Goal: Information Seeking & Learning: Find specific page/section

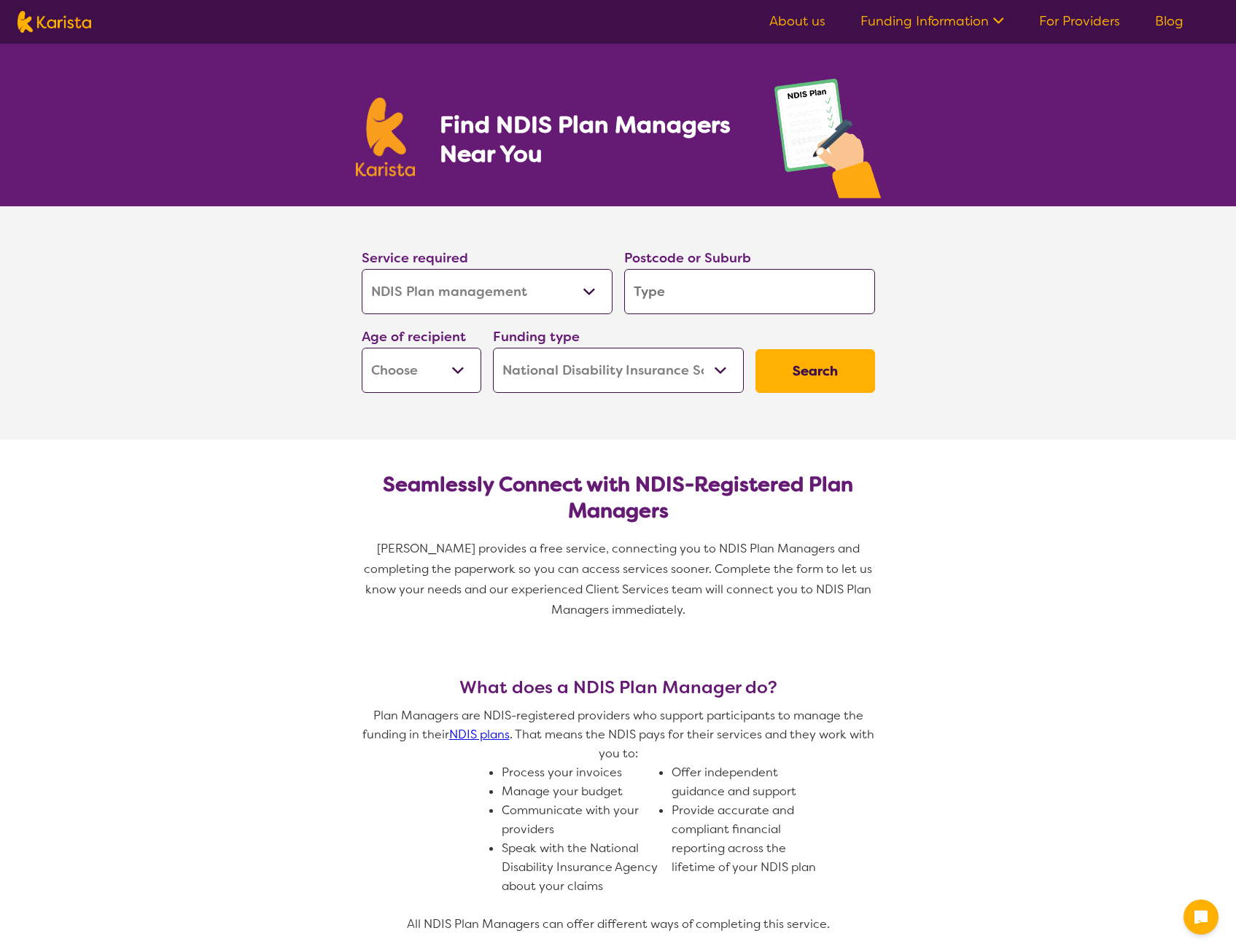
select select "NDIS Plan management"
select select "NDIS"
select select "NDIS Plan management"
select select "NDIS"
click at [539, 298] on select "Allied Health Assistant Assessment ([MEDICAL_DATA] or [MEDICAL_DATA]) Behaviour…" at bounding box center [487, 291] width 250 height 45
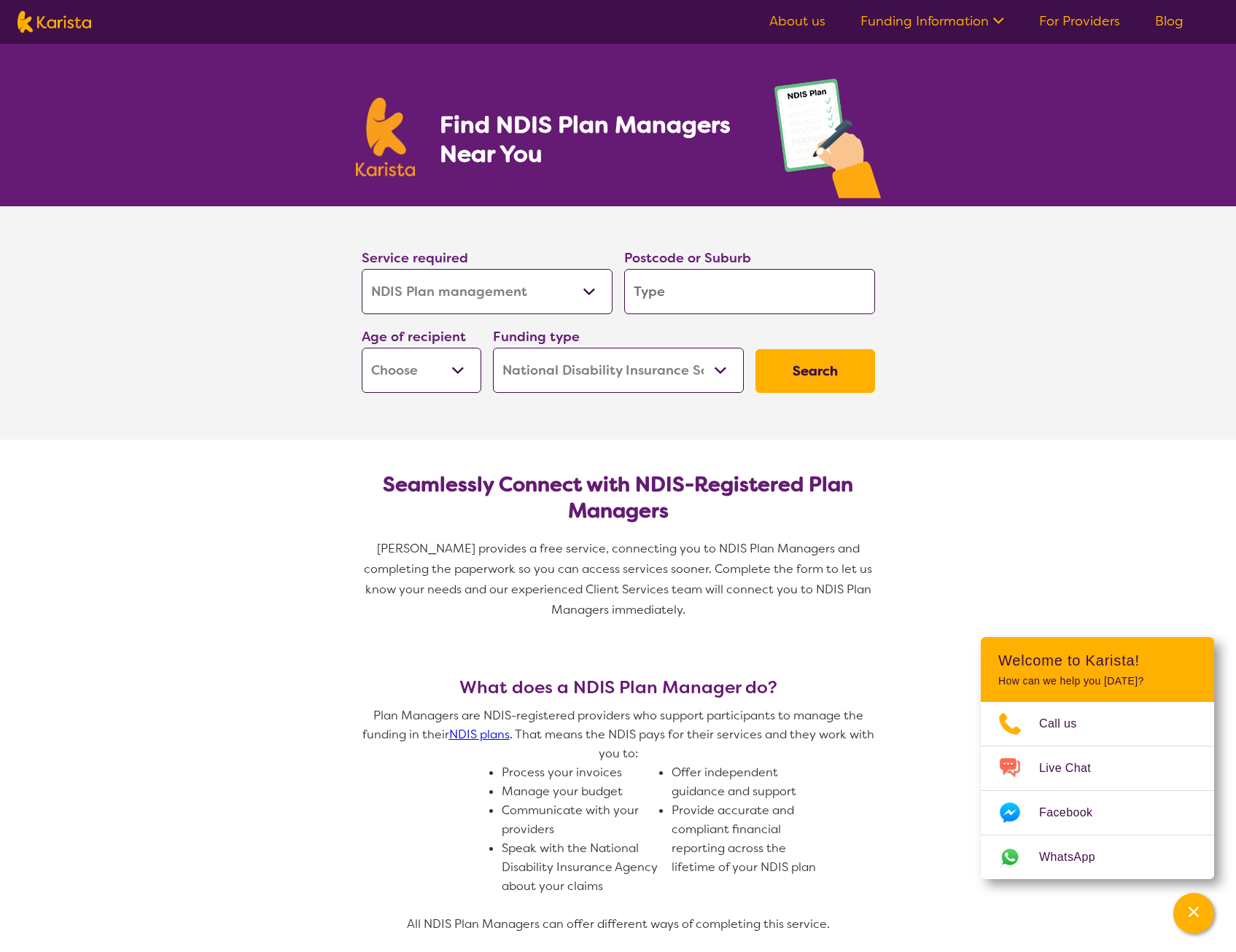
click at [695, 288] on input "search" at bounding box center [750, 291] width 250 height 45
type input "2"
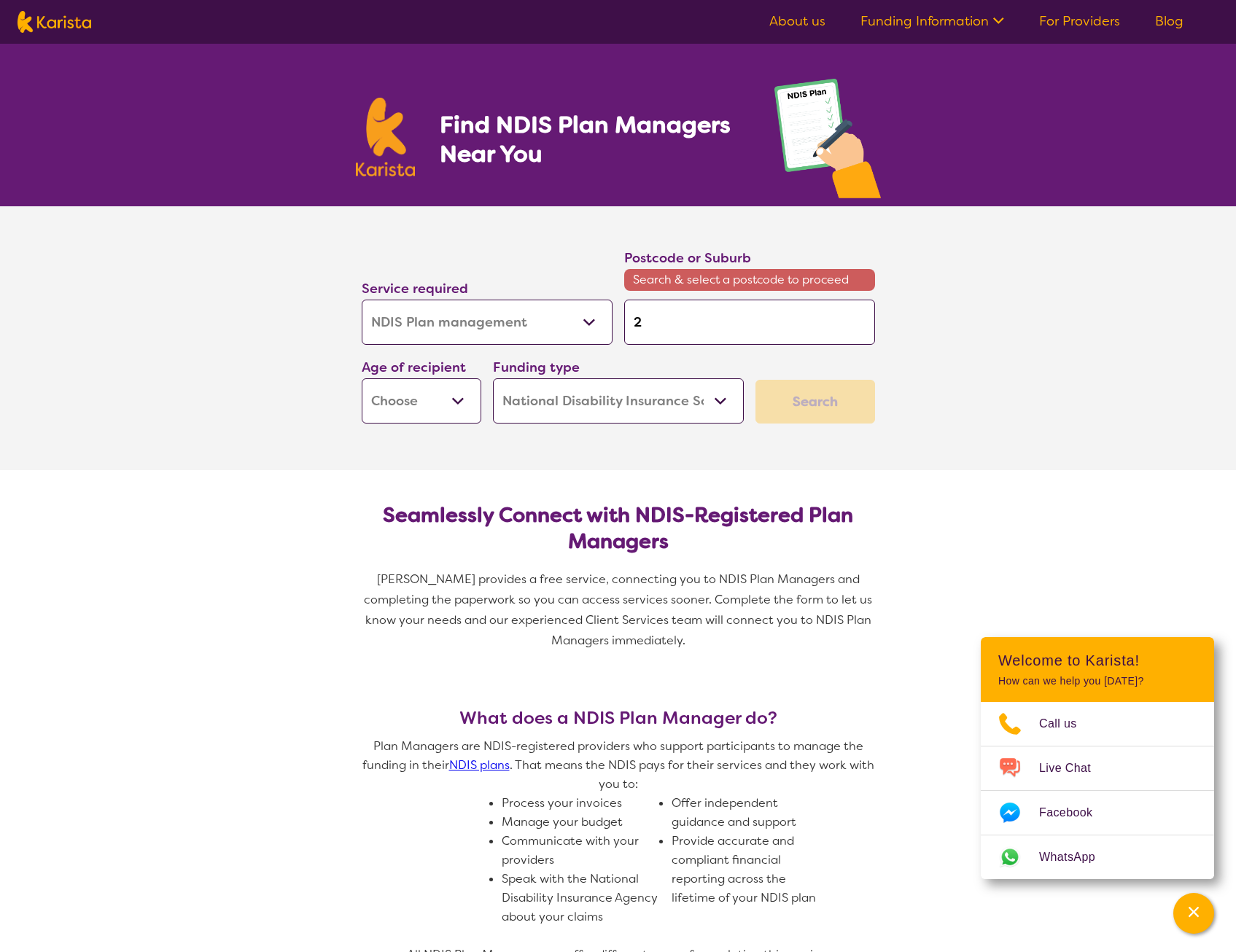
type input "23"
type input "233"
type input "2330"
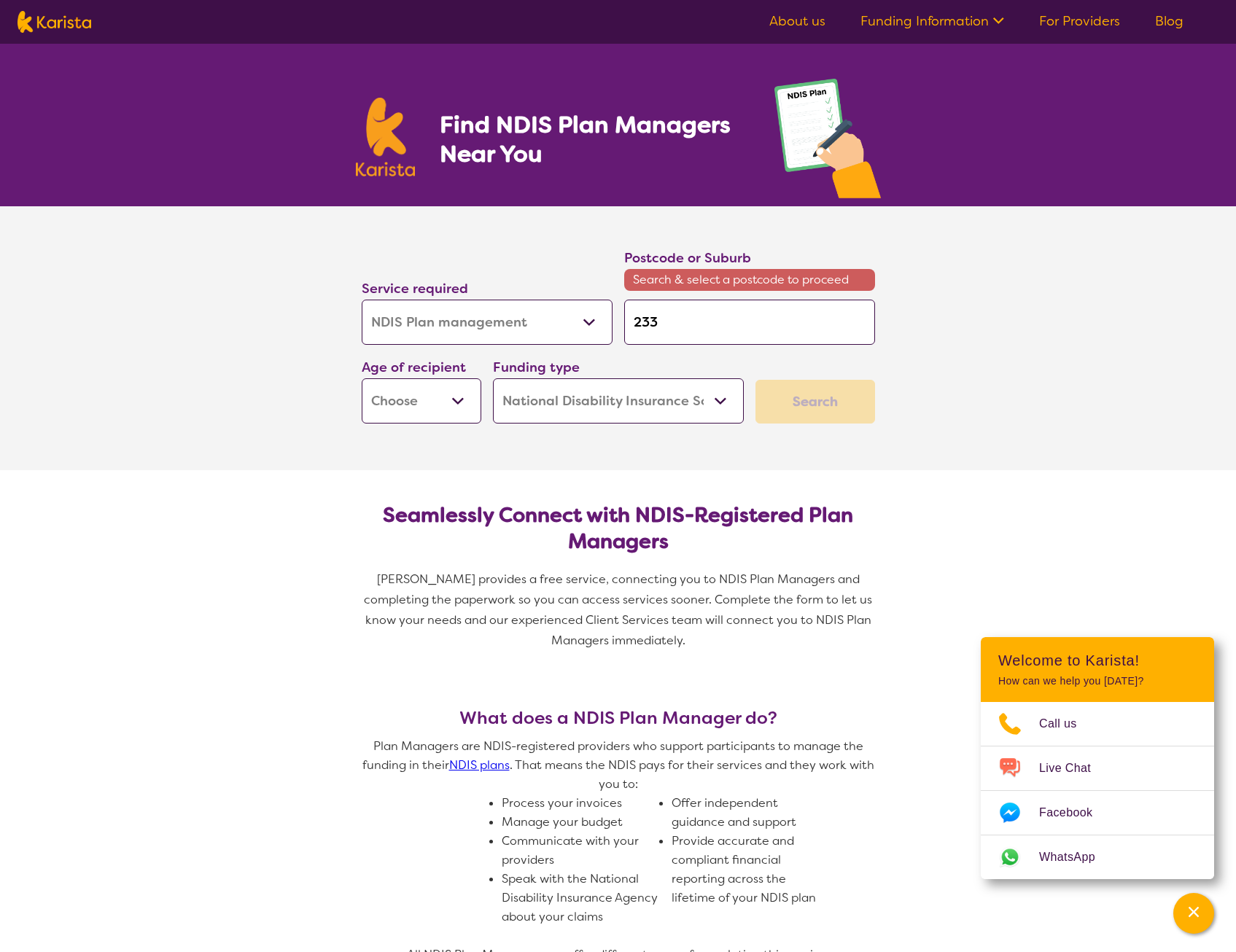
type input "2330"
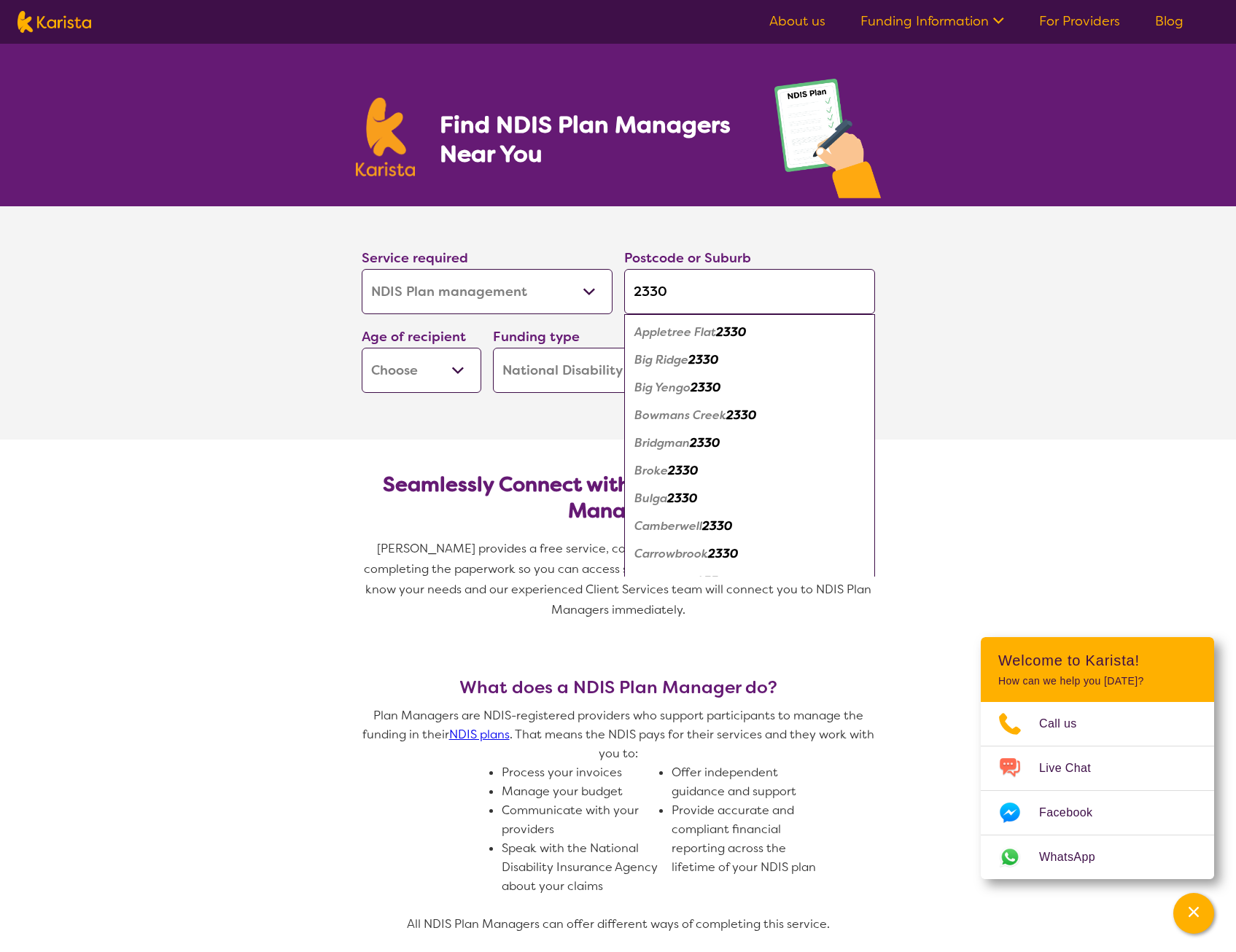
type input "2330"
click at [1017, 362] on section "Service required Allied Health Assistant Assessment ([MEDICAL_DATA] or [MEDICAL…" at bounding box center [618, 323] width 1236 height 233
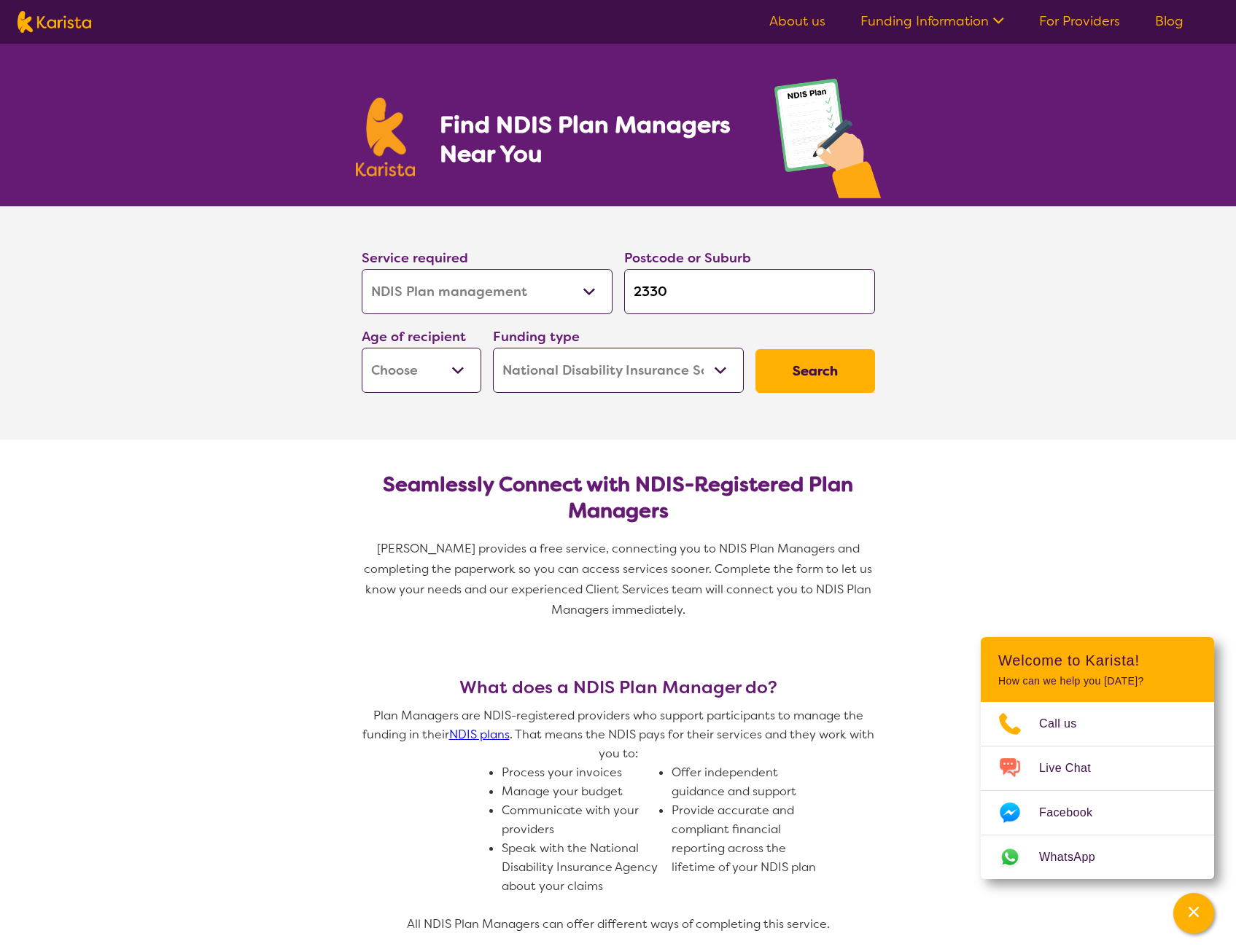
click at [783, 291] on input "2330" at bounding box center [750, 291] width 250 height 45
click at [793, 371] on button "Search" at bounding box center [815, 370] width 119 height 43
click at [473, 365] on select "Early Childhood - 0 to 9 Child - 10 to 11 Adolescent - 12 to 17 Adult - 18 to 6…" at bounding box center [422, 370] width 119 height 45
drag, startPoint x: 468, startPoint y: 365, endPoint x: 626, endPoint y: 337, distance: 160.5
click at [468, 365] on select "Early Childhood - 0 to 9 Child - 10 to 11 Adolescent - 12 to 17 Adult - 18 to 6…" at bounding box center [422, 370] width 119 height 45
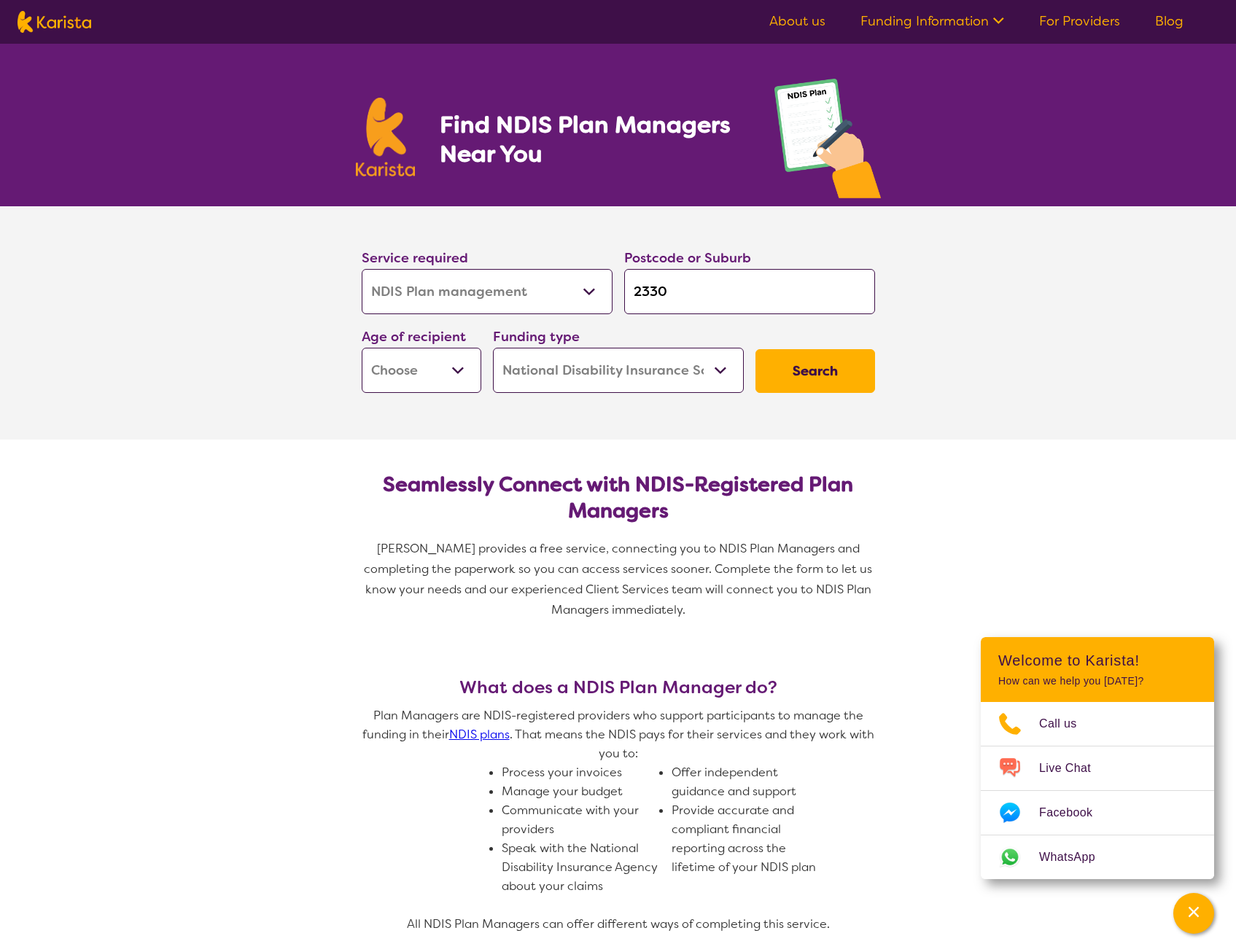
click at [728, 318] on div "Postcode or Suburb 2330" at bounding box center [750, 280] width 262 height 78
click at [428, 381] on select "Early Childhood - 0 to 9 Child - 10 to 11 Adolescent - 12 to 17 Adult - 18 to 6…" at bounding box center [422, 370] width 119 height 45
select select "AD"
click at [362, 347] on select "Early Childhood - 0 to 9 Child - 10 to 11 Adolescent - 12 to 17 Adult - 18 to 6…" at bounding box center [422, 370] width 119 height 45
select select "AD"
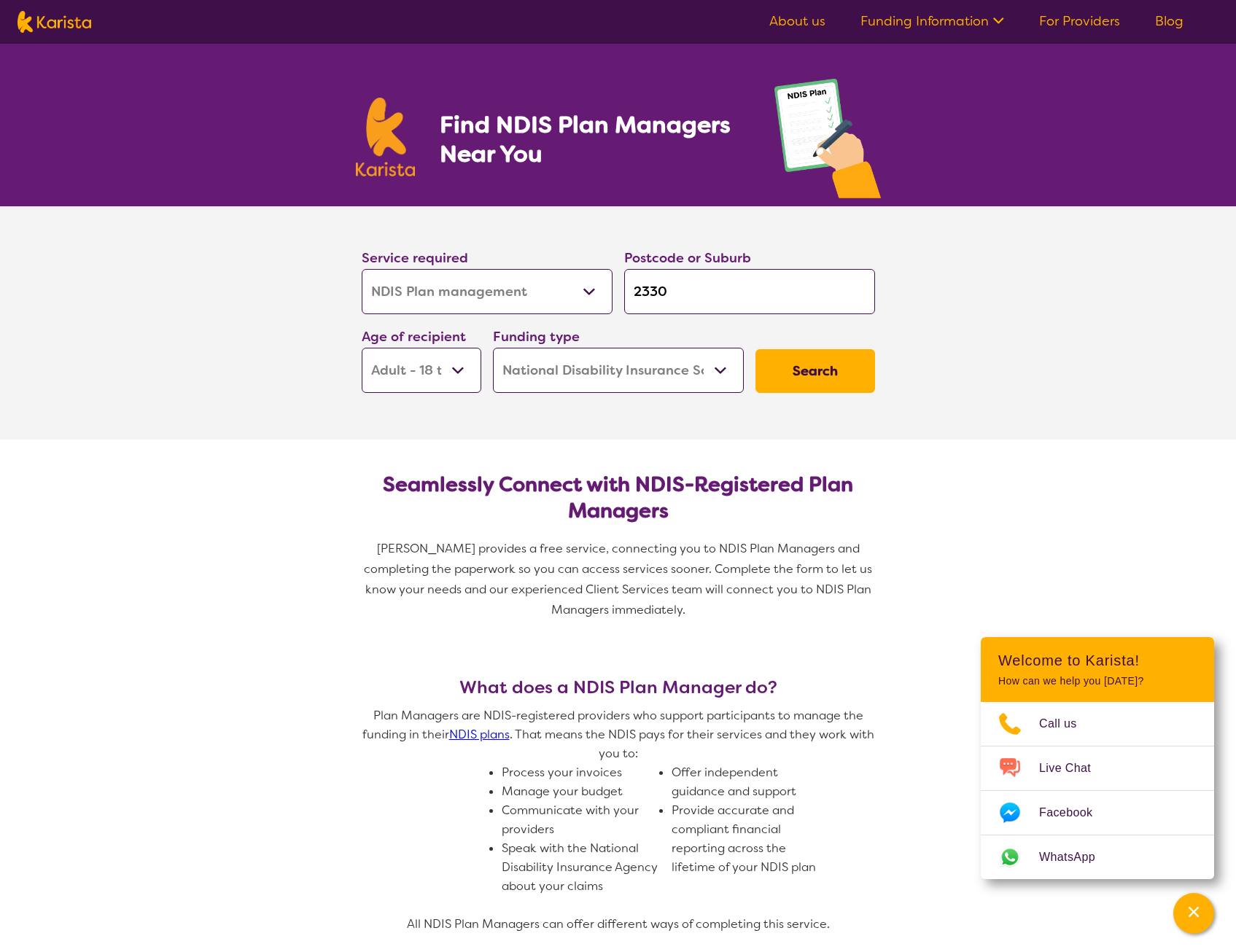
click at [816, 373] on button "Search" at bounding box center [815, 370] width 119 height 43
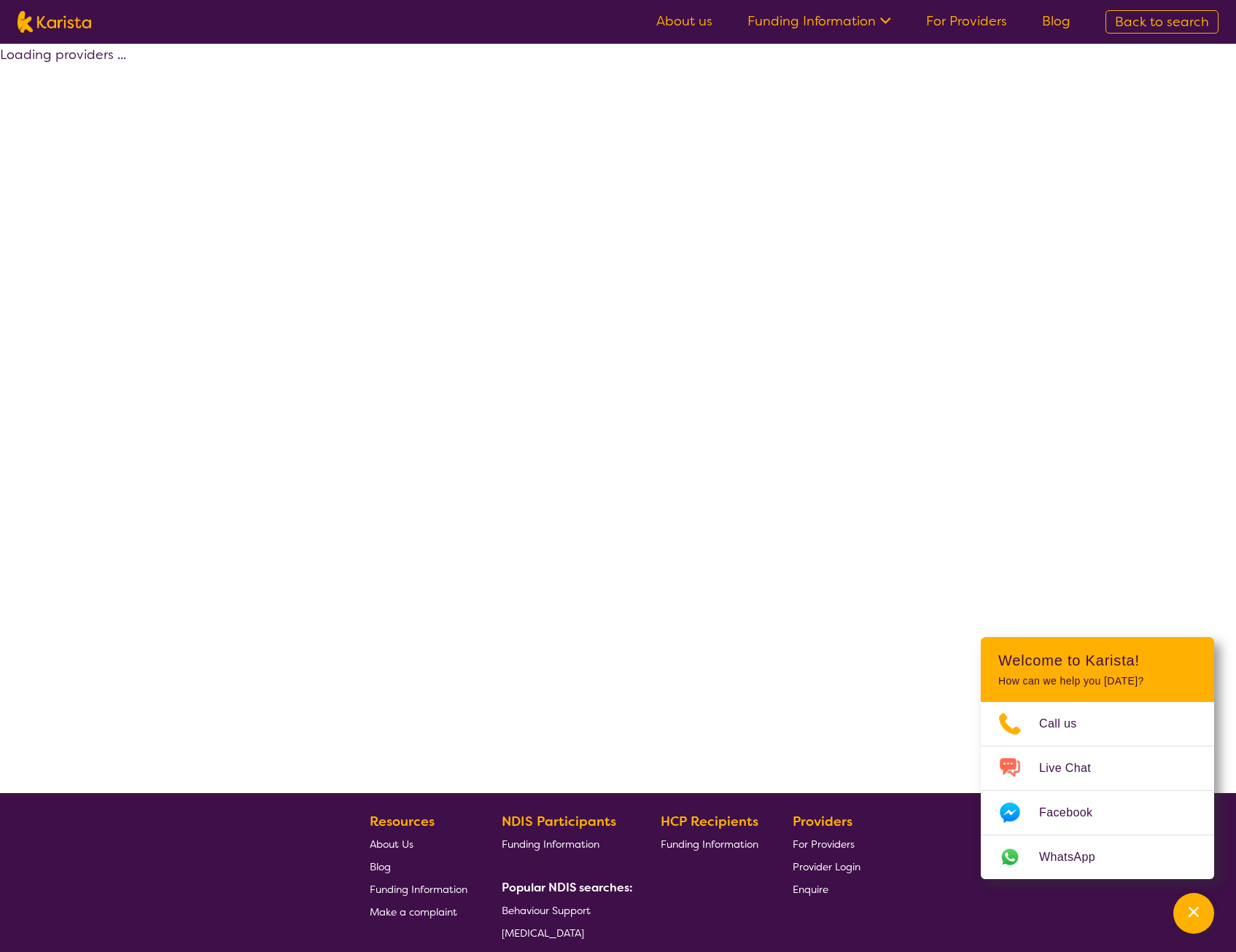
select select "by_score"
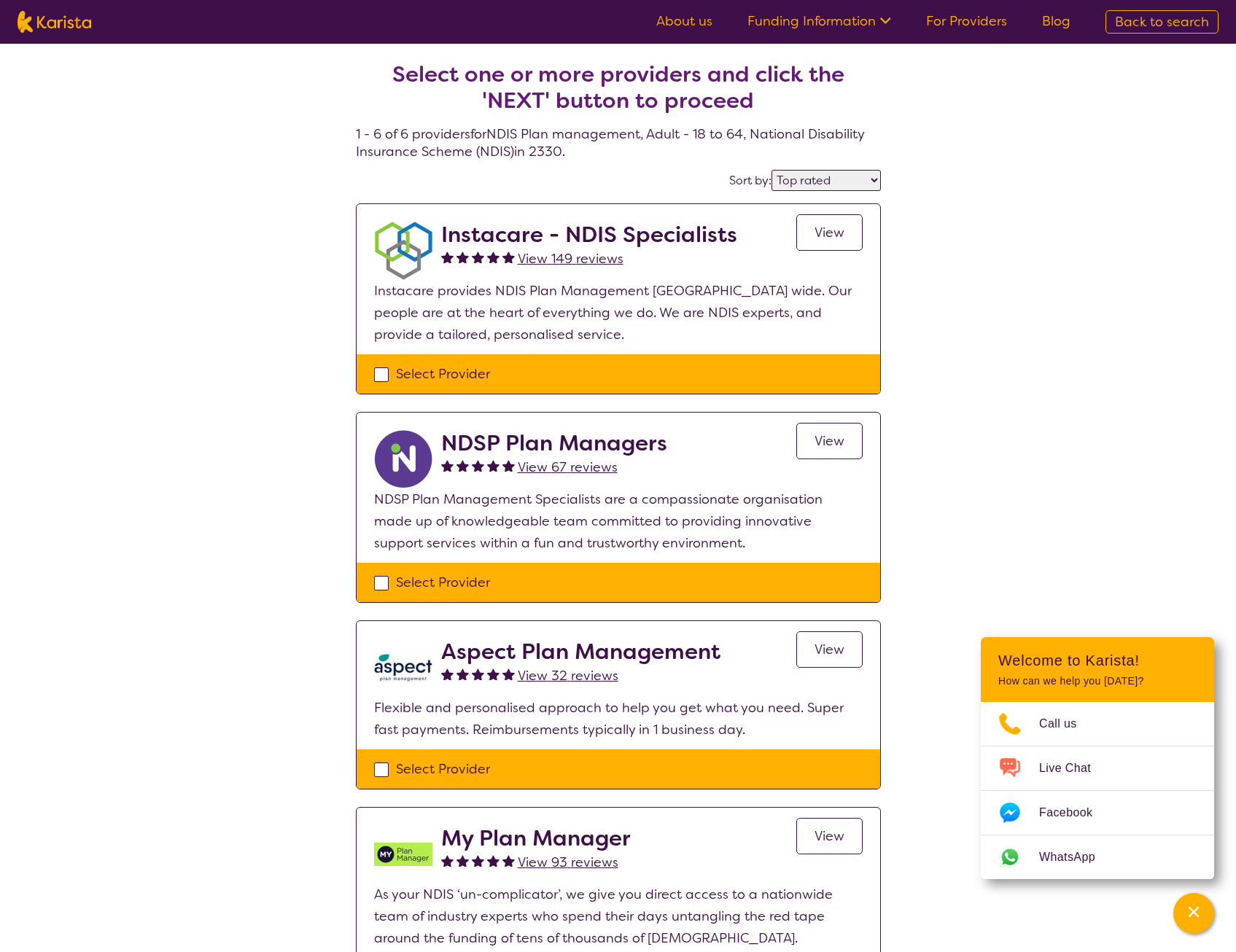
select select "NDIS Plan management"
select select "AD"
select select "NDIS"
select select "NDIS Plan management"
select select "AD"
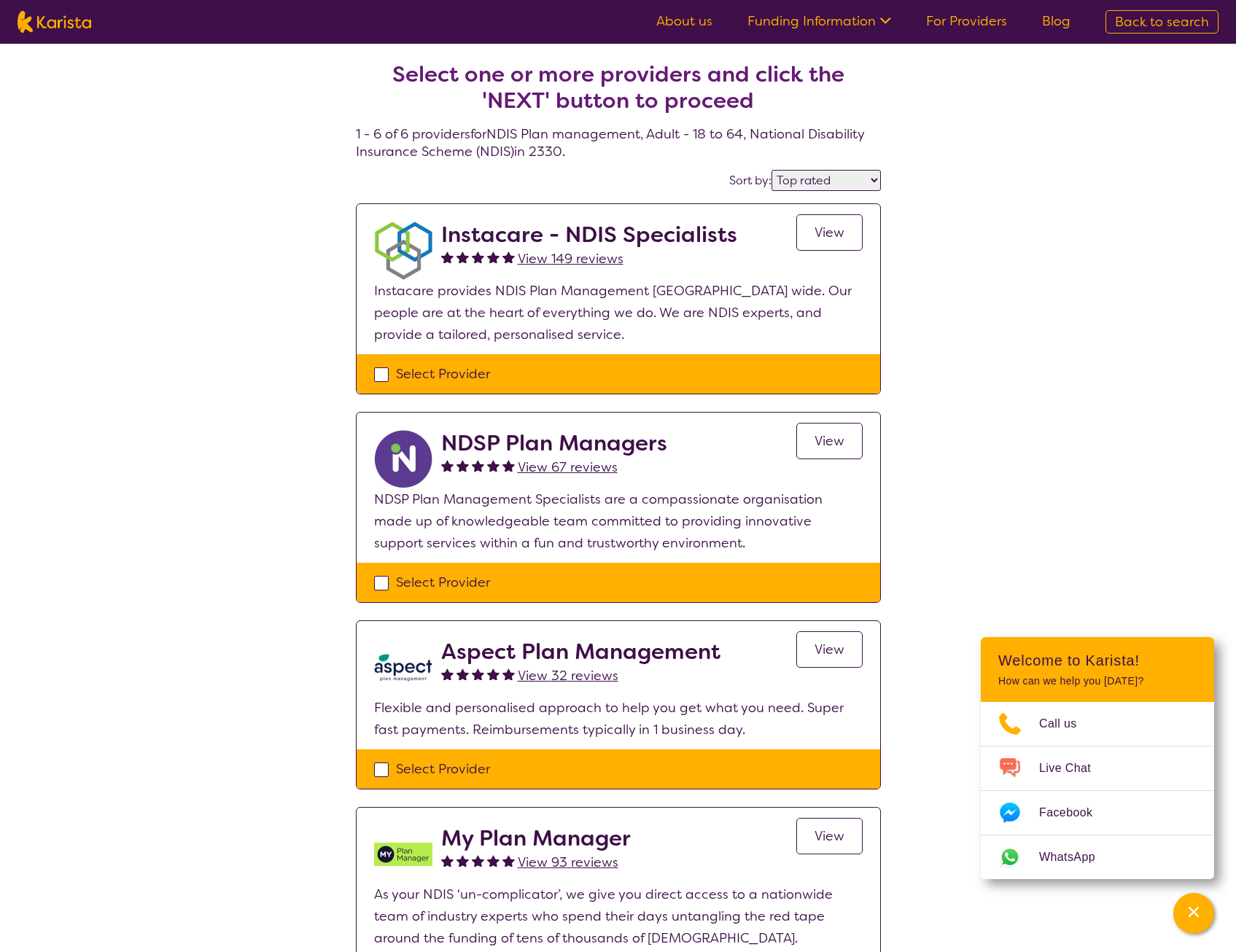
select select "NDIS"
